Goal: Register for event/course

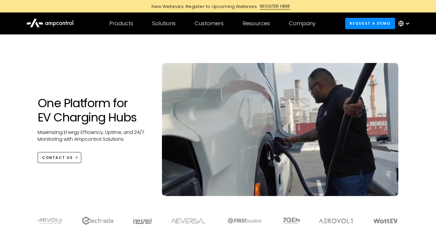
click at [274, 5] on div "REGISTER HERE" at bounding box center [275, 6] width 31 height 7
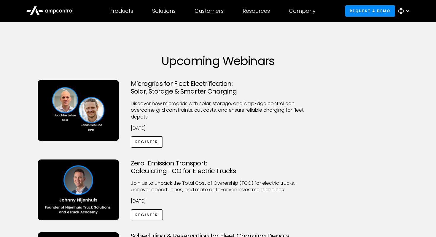
scroll to position [2, 0]
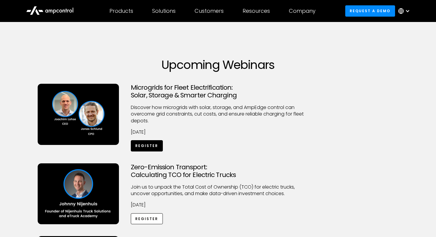
click at [153, 144] on link "Register" at bounding box center [147, 145] width 32 height 11
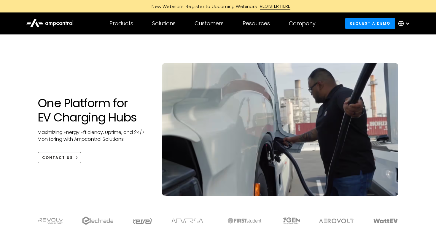
click at [269, 5] on div "REGISTER HERE" at bounding box center [275, 6] width 31 height 7
